Goal: Task Accomplishment & Management: Use online tool/utility

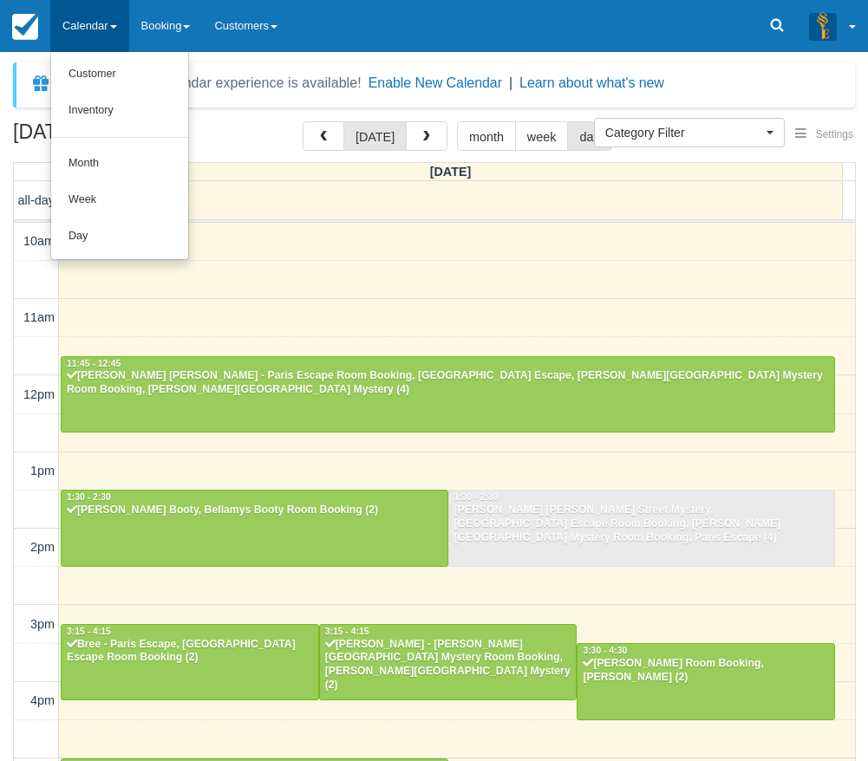
select select
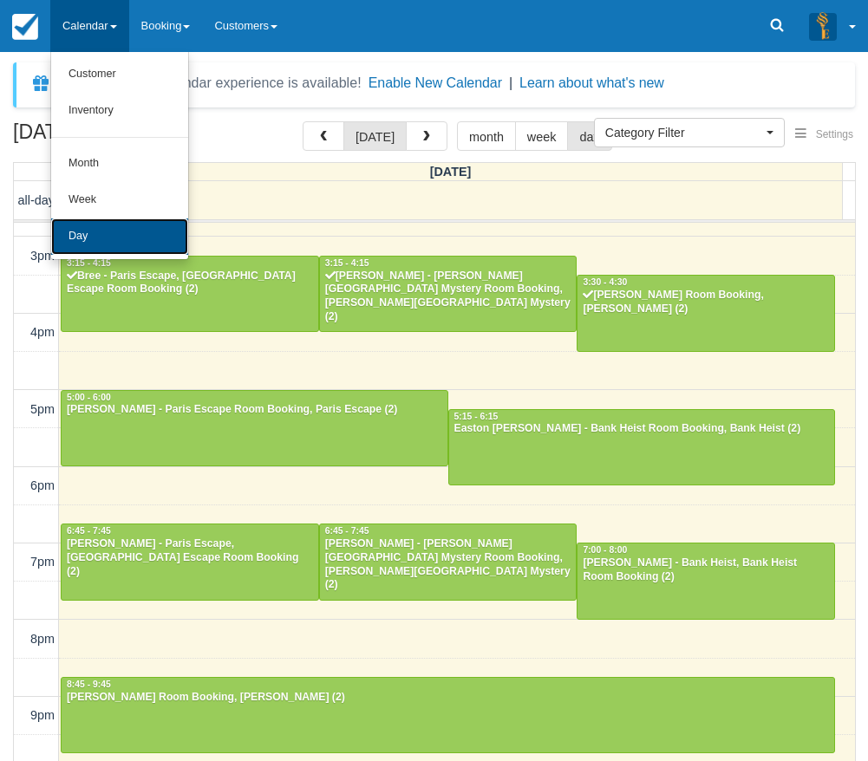
click at [103, 220] on link "Day" at bounding box center [119, 236] width 137 height 36
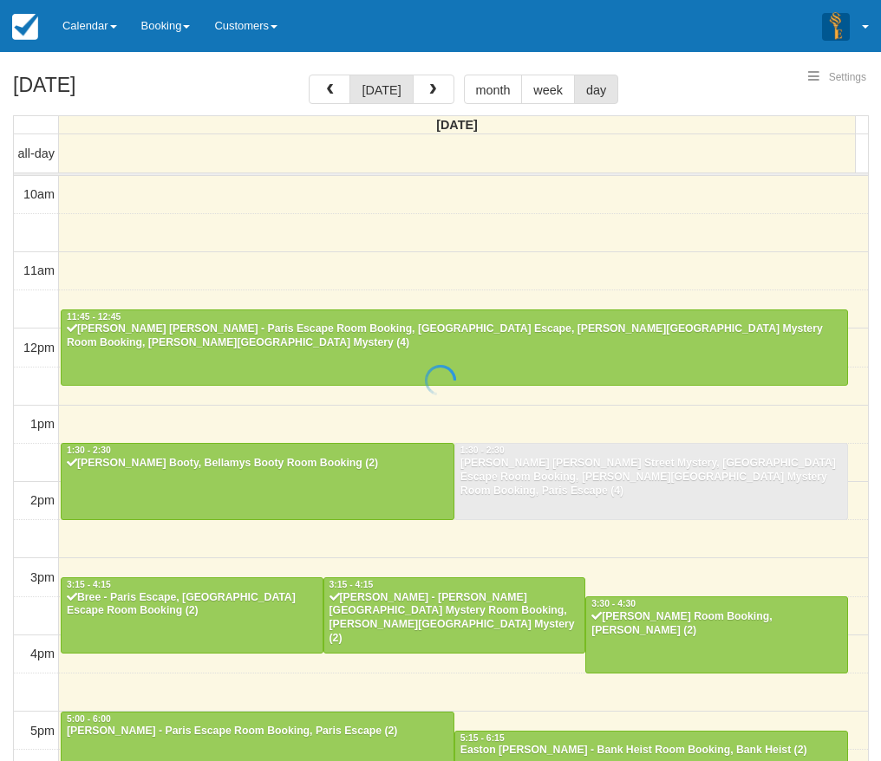
select select
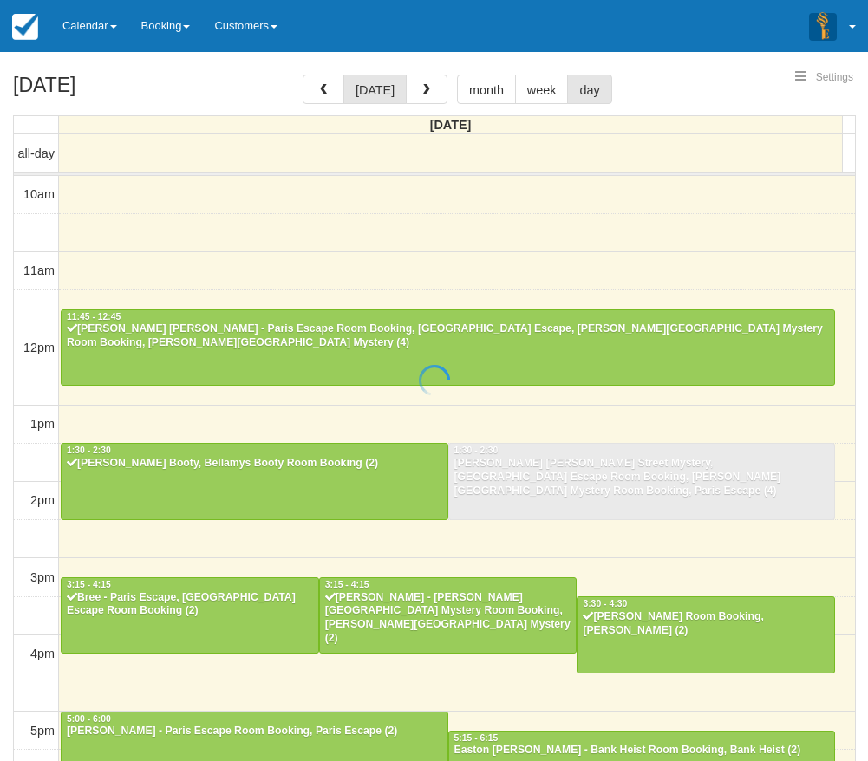
scroll to position [368, 0]
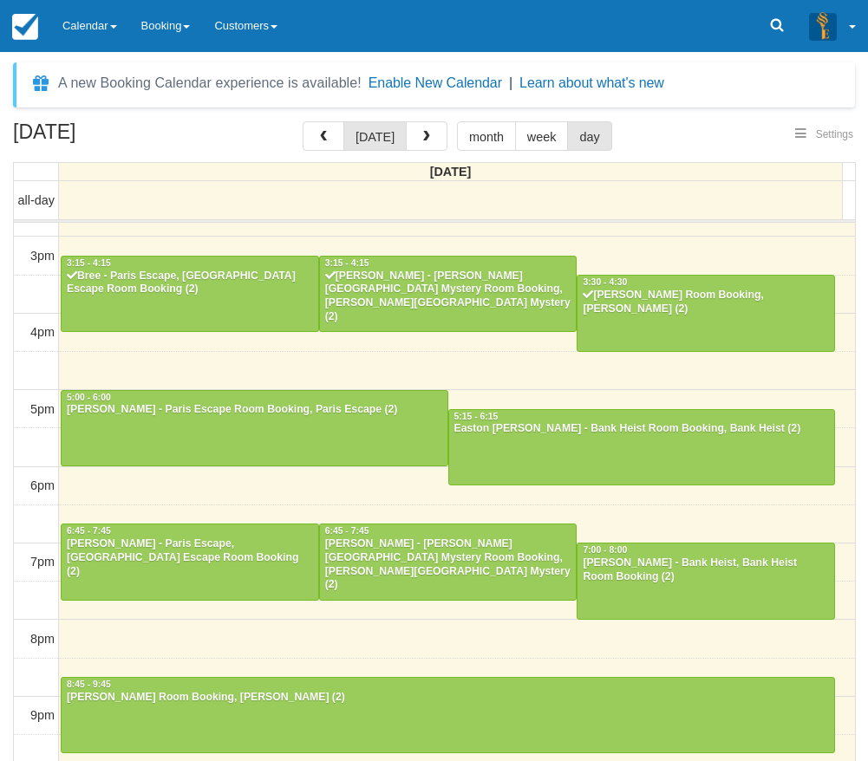
select select
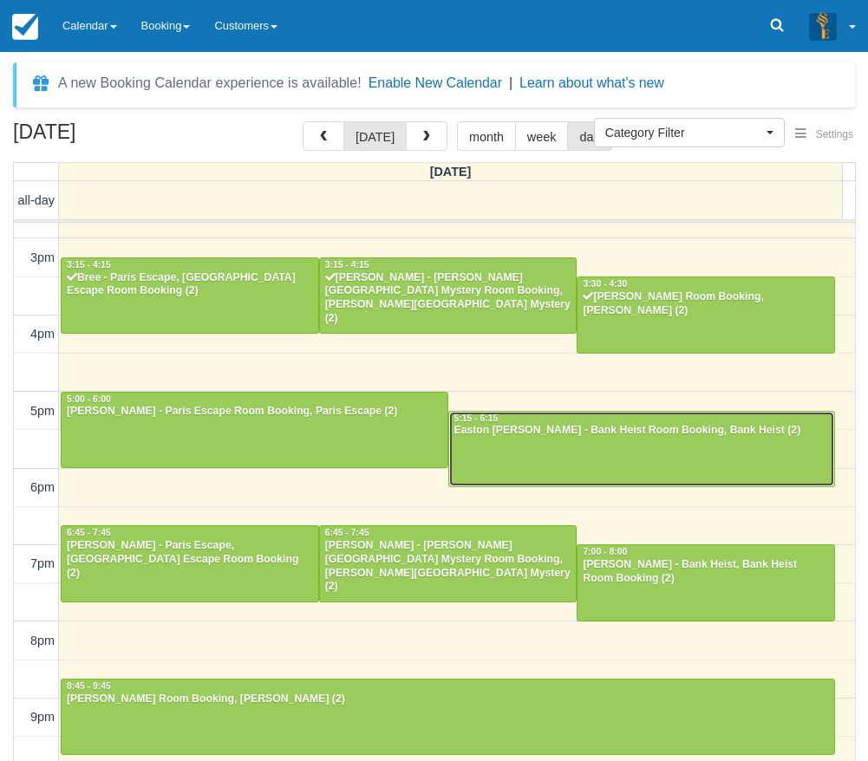
scroll to position [367, 0]
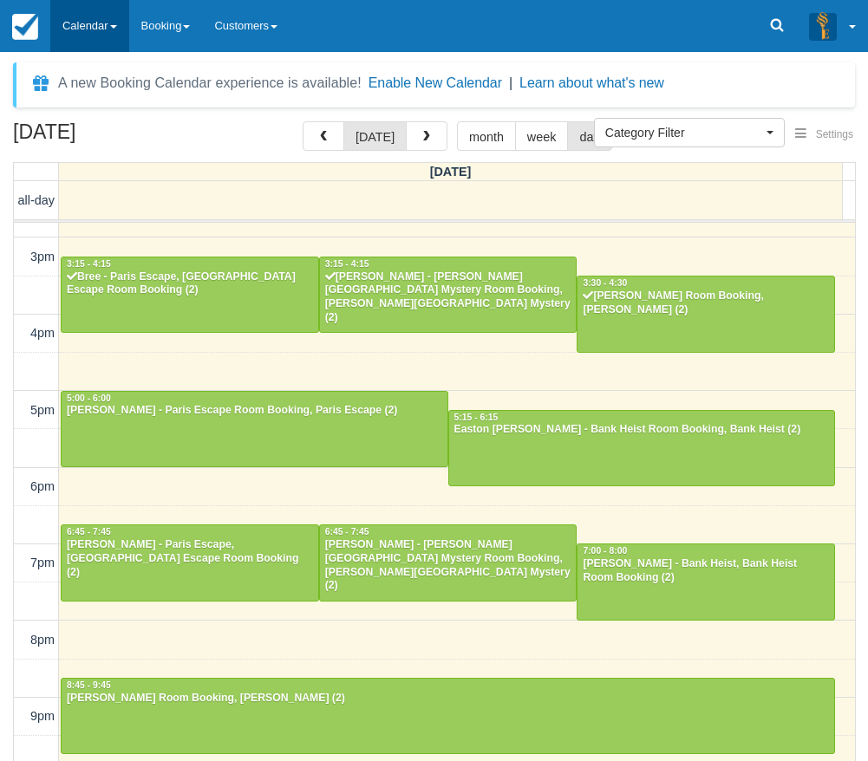
click at [89, 20] on link "Calendar" at bounding box center [89, 26] width 79 height 52
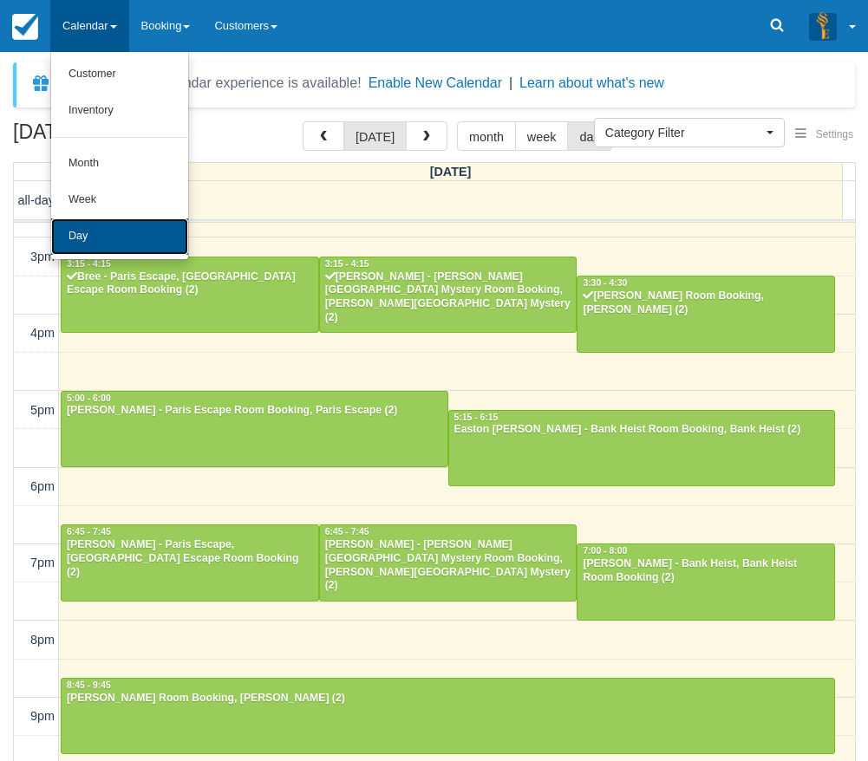
click at [102, 226] on link "Day" at bounding box center [119, 236] width 137 height 36
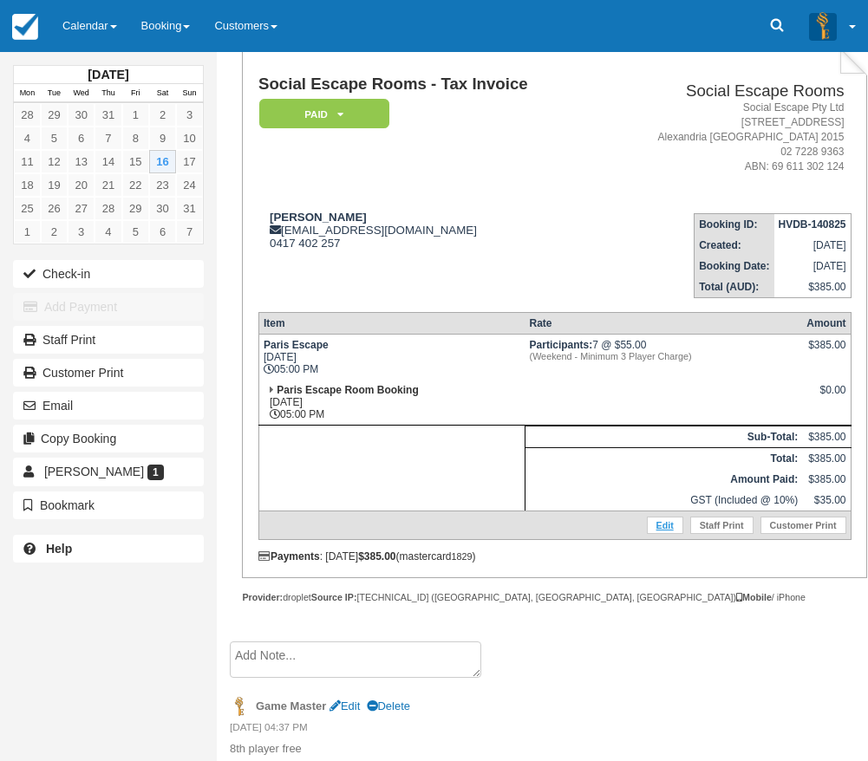
scroll to position [120, 0]
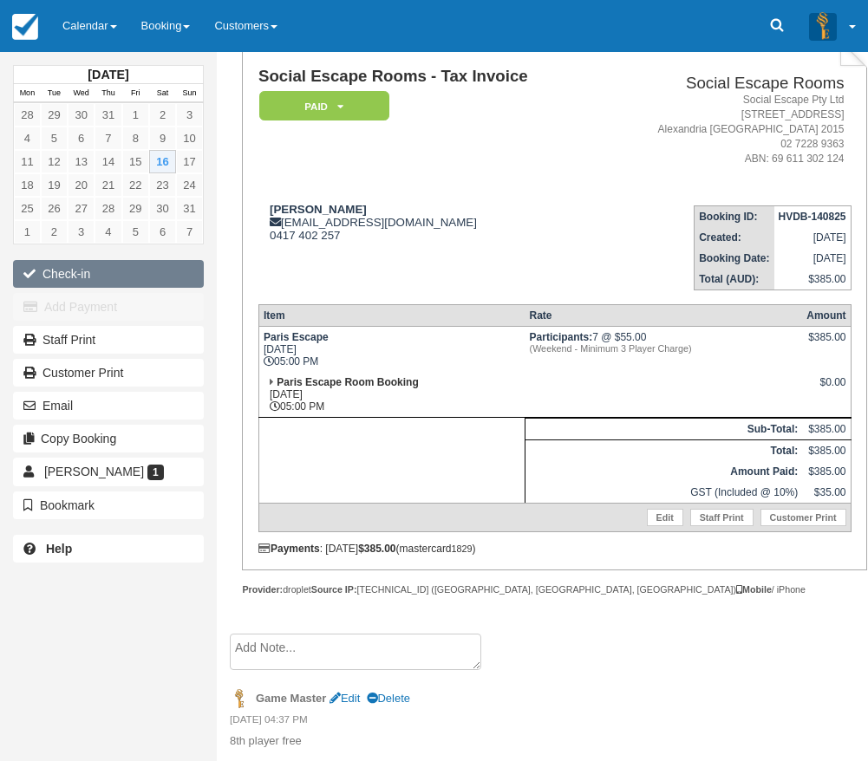
click at [102, 270] on button "Check-in" at bounding box center [108, 274] width 191 height 28
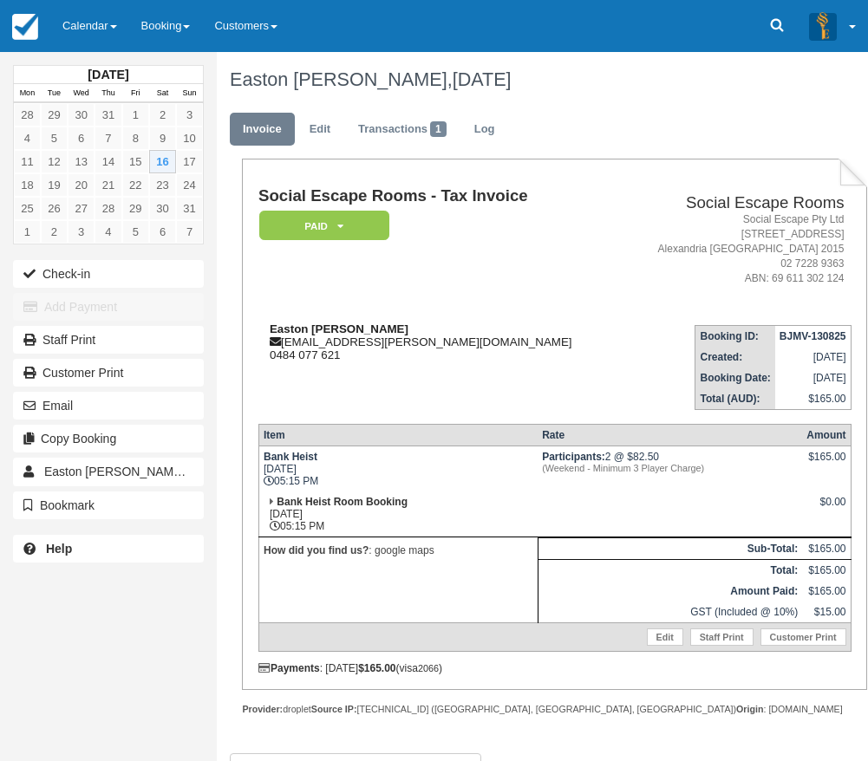
click at [298, 326] on strong "Easton Angus Churchill" at bounding box center [339, 328] width 139 height 13
drag, startPoint x: 298, startPoint y: 326, endPoint x: 352, endPoint y: 329, distance: 53.8
click at [352, 329] on strong "Easton Angus Churchill" at bounding box center [339, 328] width 139 height 13
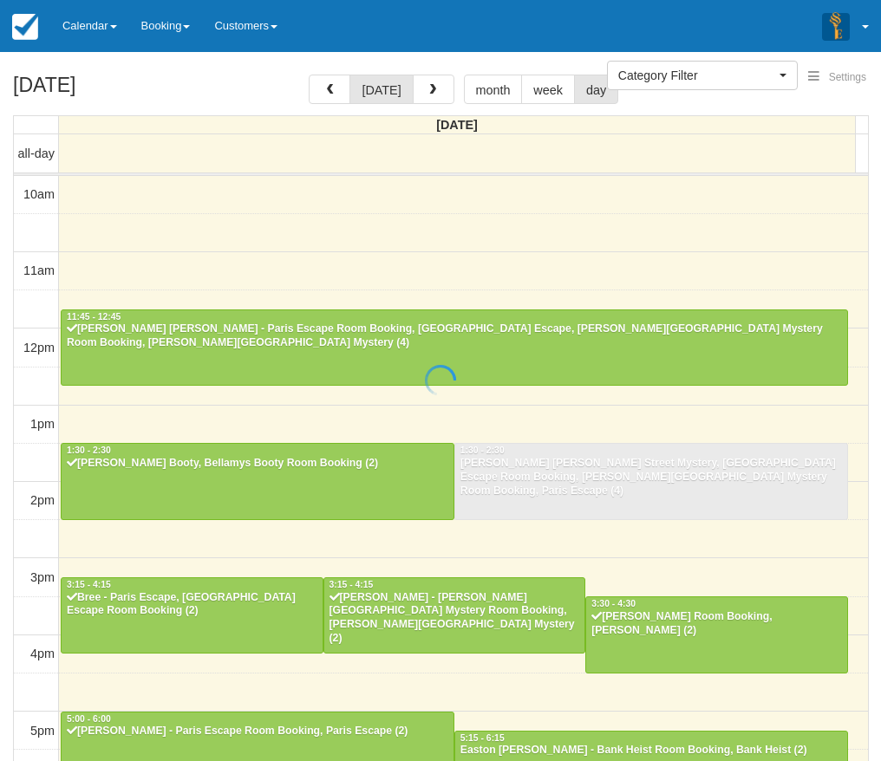
select select
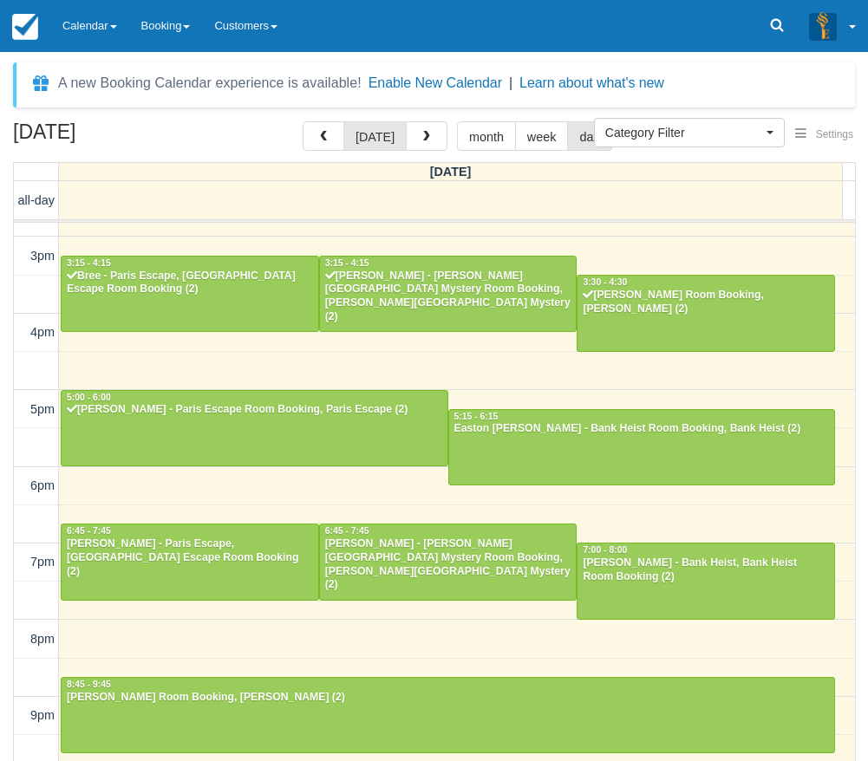
scroll to position [367, 0]
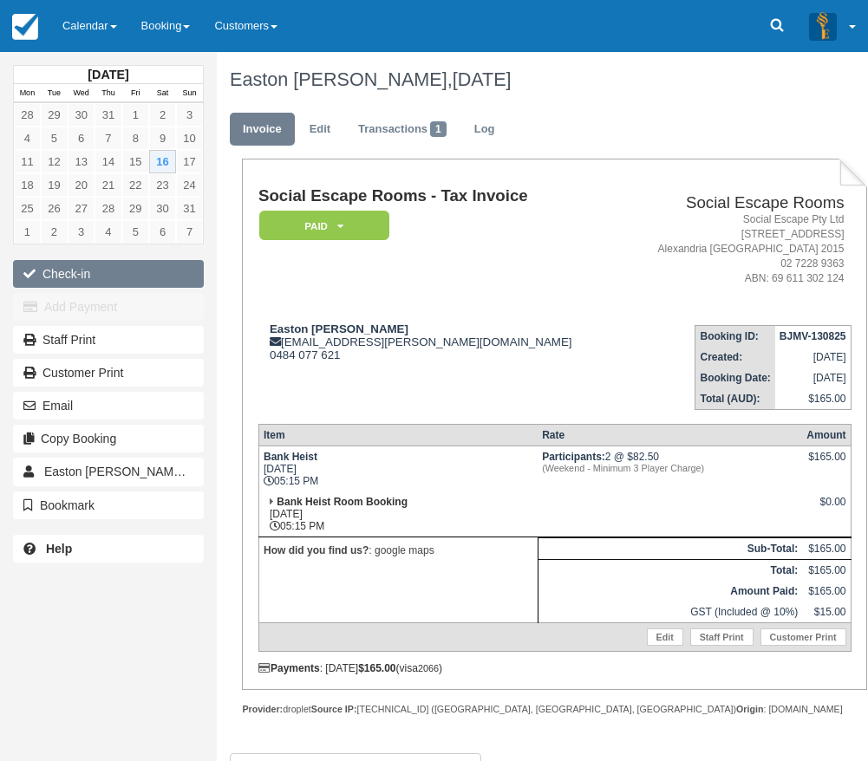
click at [151, 275] on button "Check-in" at bounding box center [108, 274] width 191 height 28
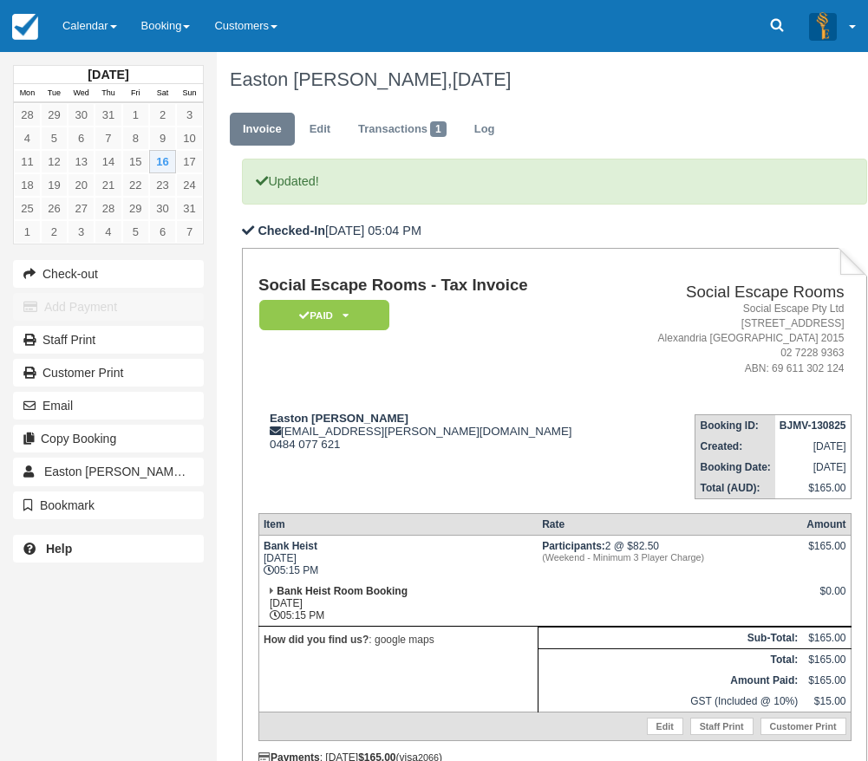
click at [406, 382] on td "Social Escape Rooms - Tax Invoice Paid   Pending Reserved Deposit Blocked for C…" at bounding box center [438, 337] width 361 height 123
